Goal: Information Seeking & Learning: Compare options

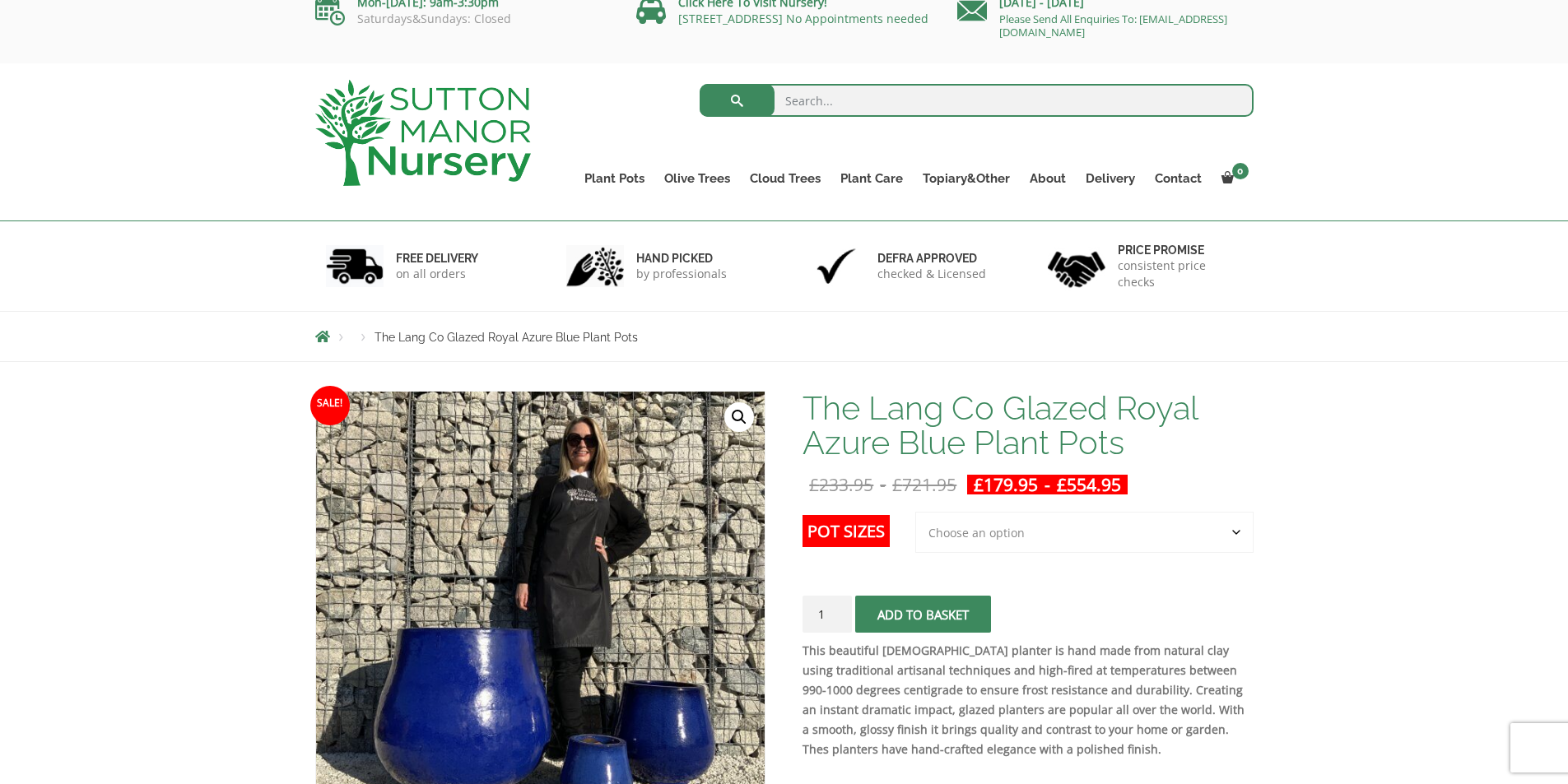
scroll to position [82, 0]
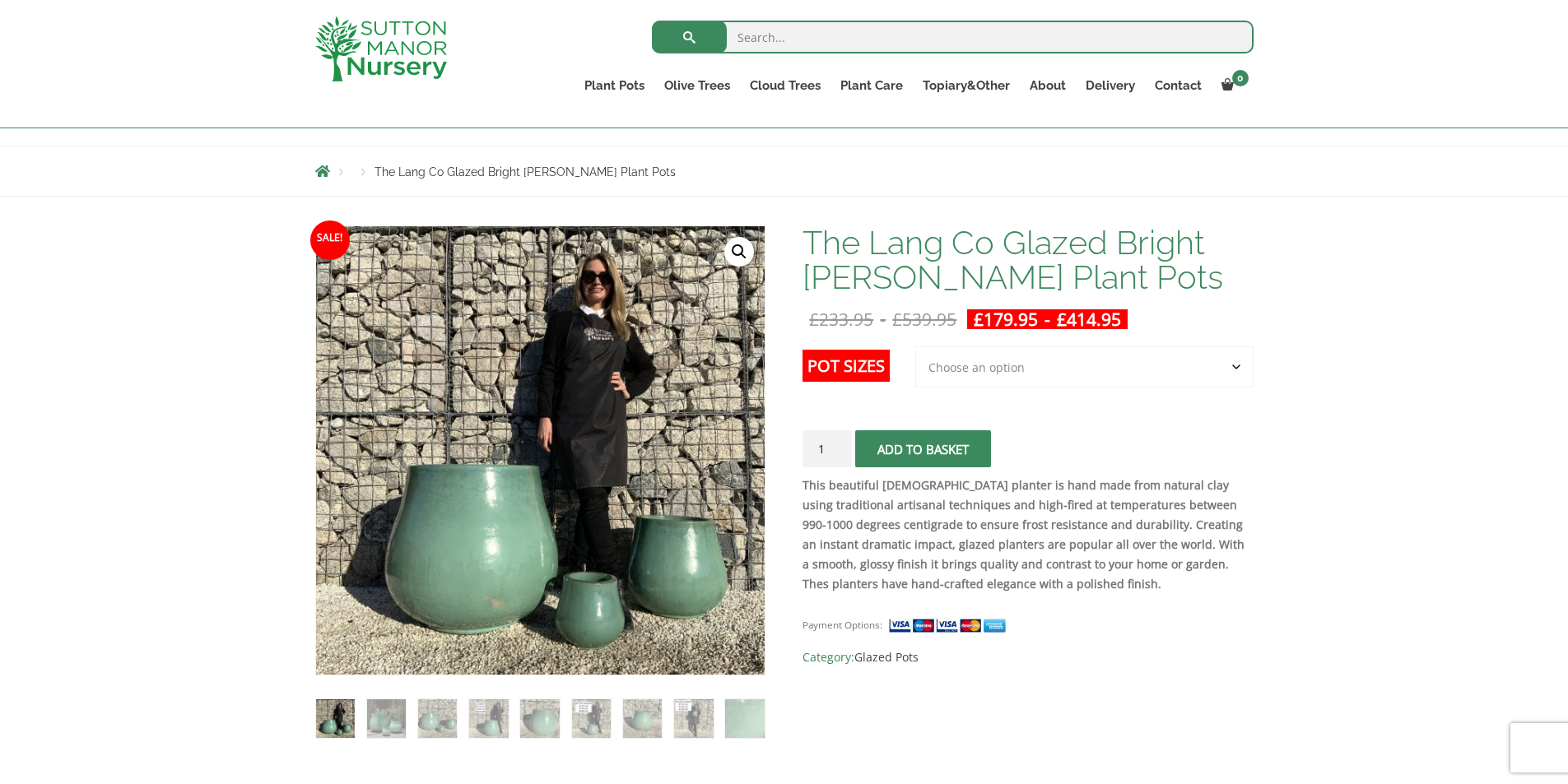
scroll to position [247, 0]
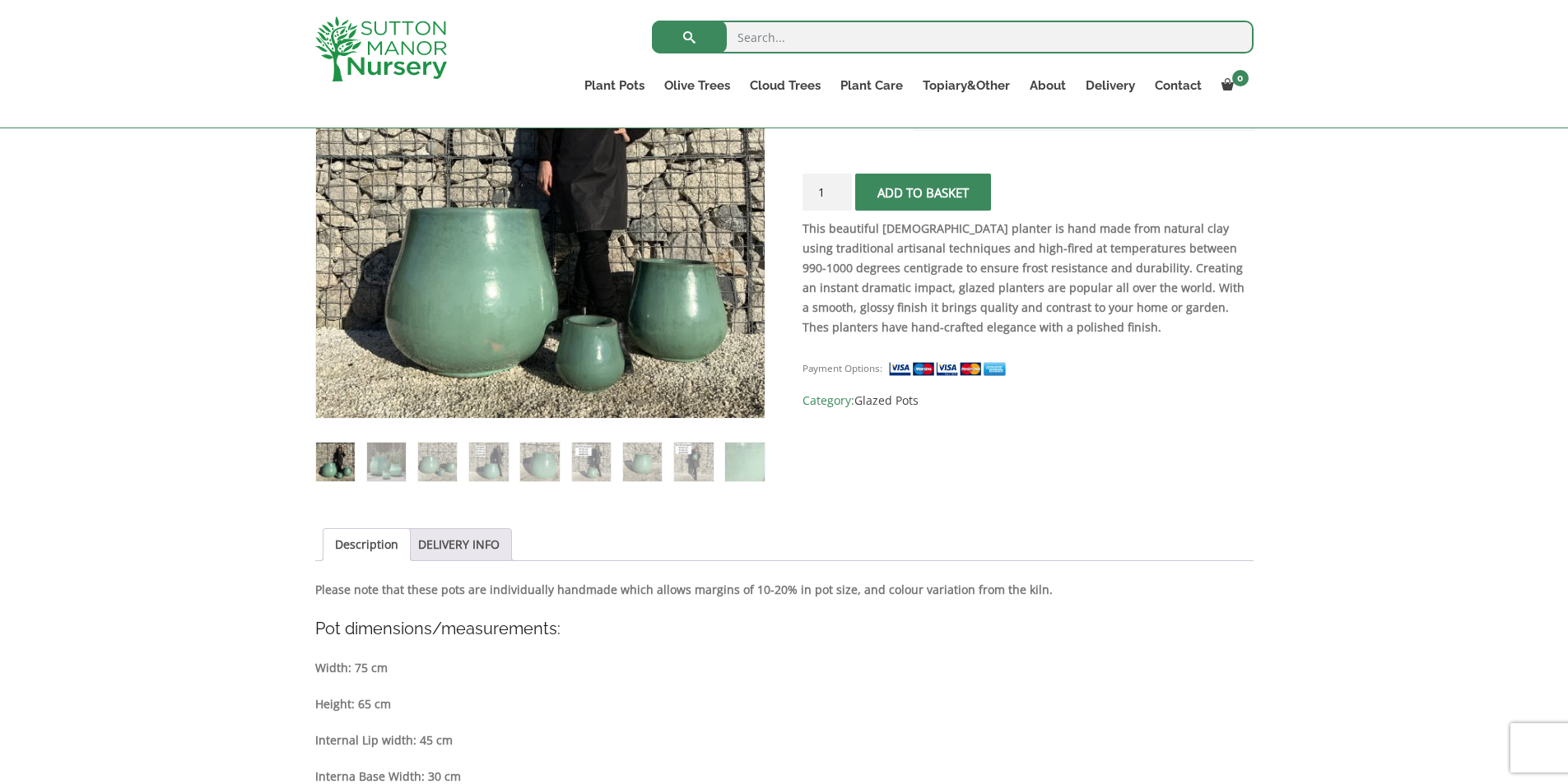
scroll to position [411, 0]
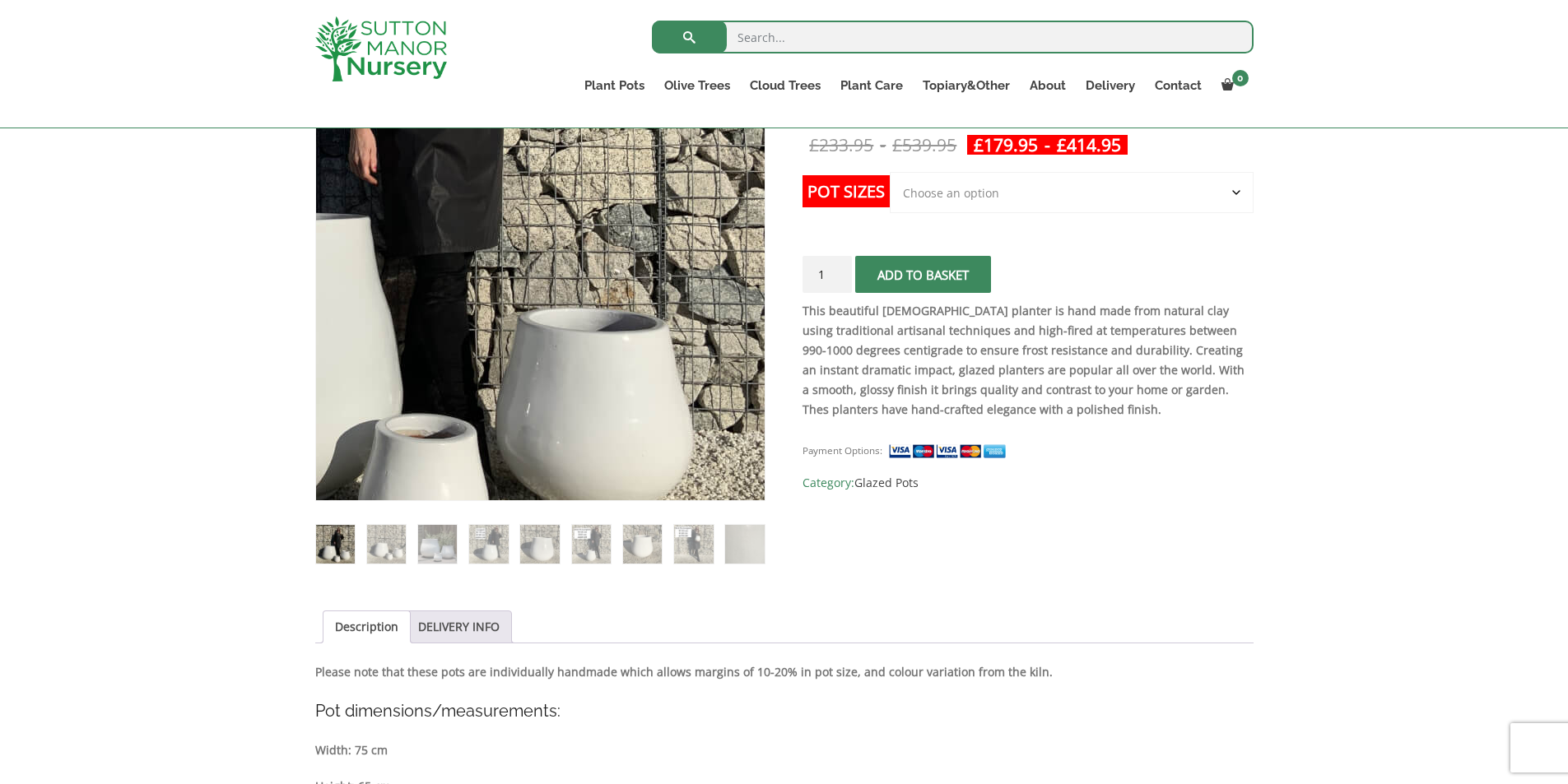
scroll to position [329, 0]
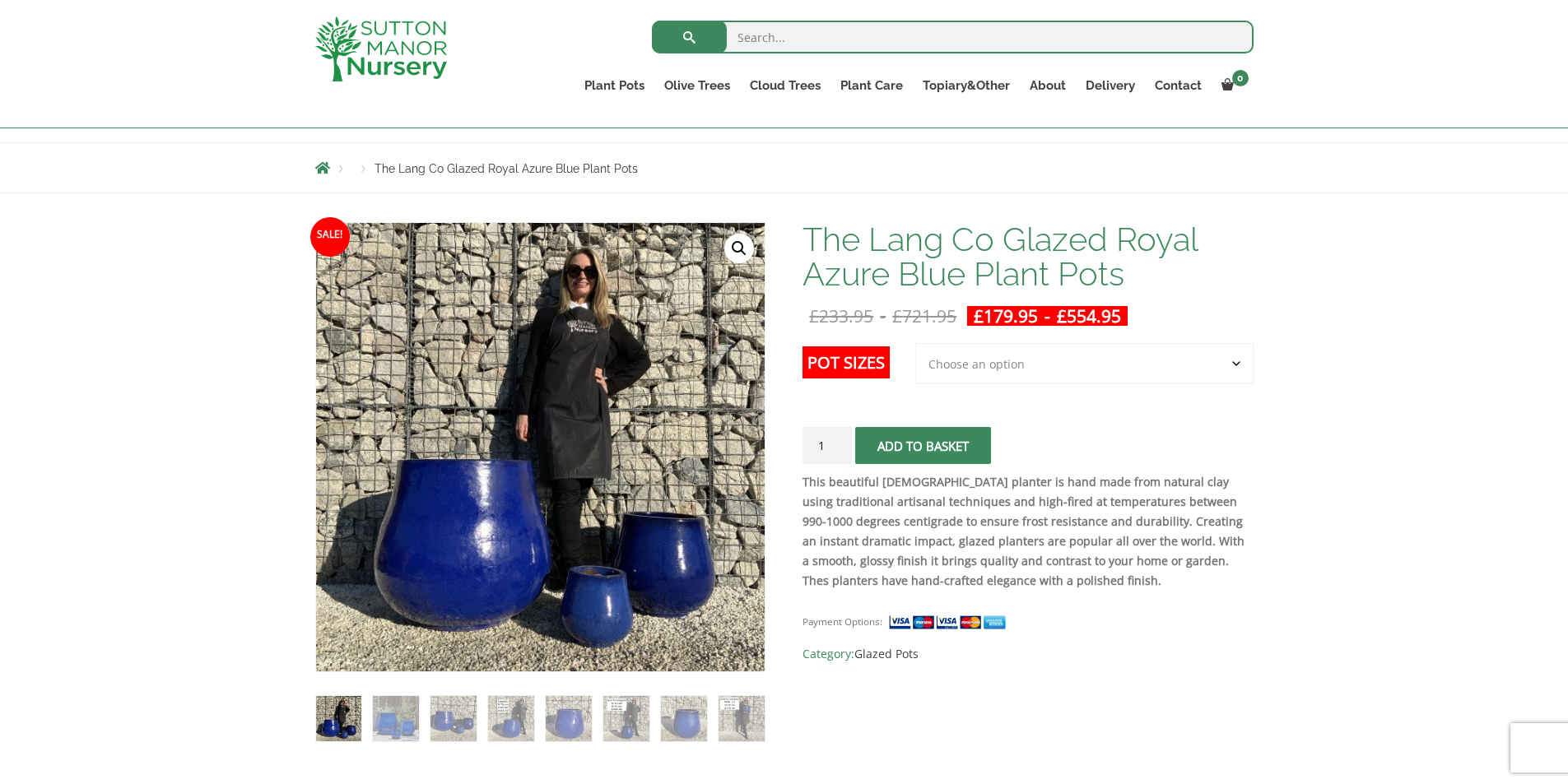
scroll to position [164, 0]
